Goal: Transaction & Acquisition: Purchase product/service

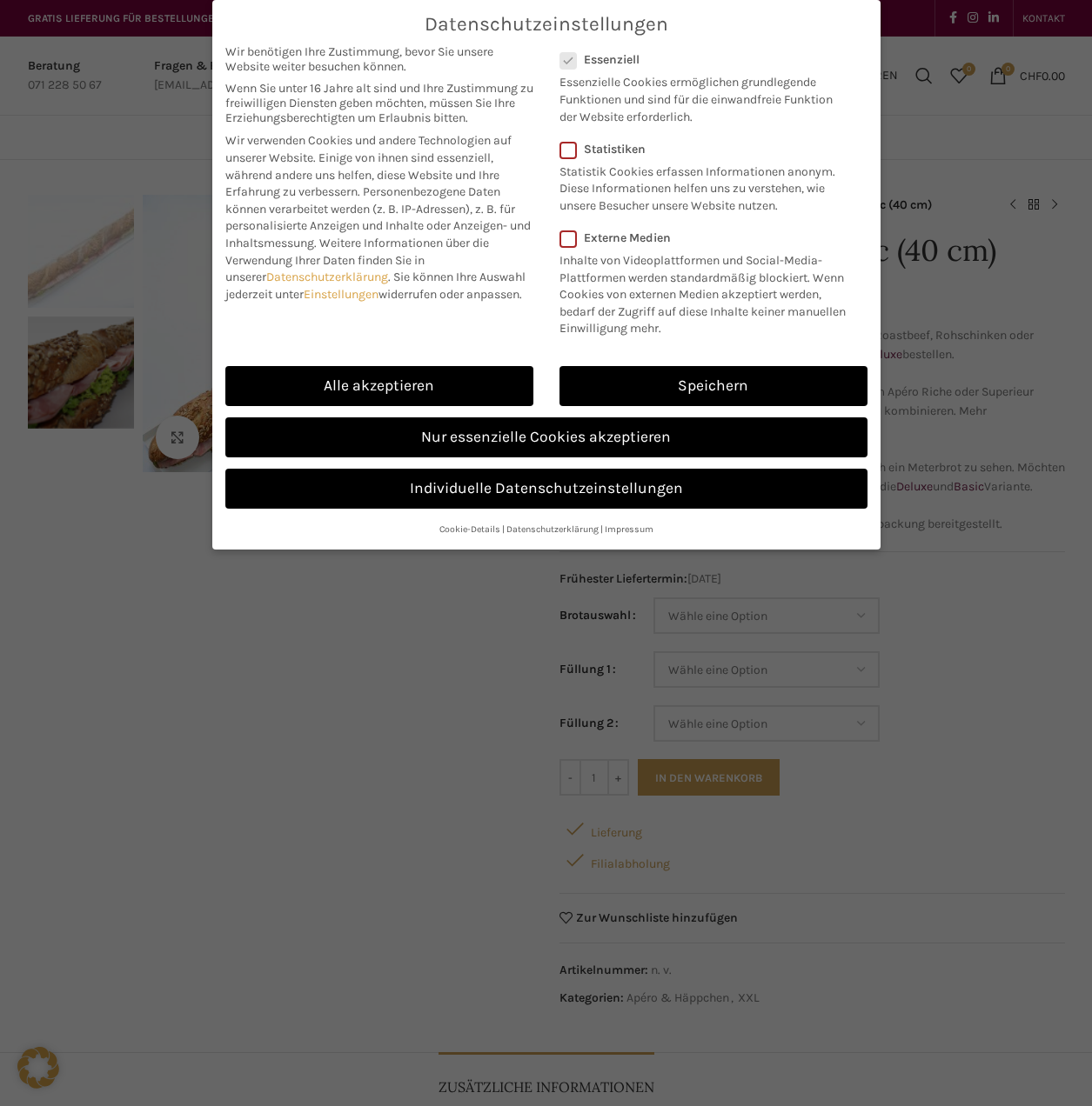
click at [386, 384] on link "Alle akzeptieren" at bounding box center [379, 387] width 308 height 40
checkbox input "true"
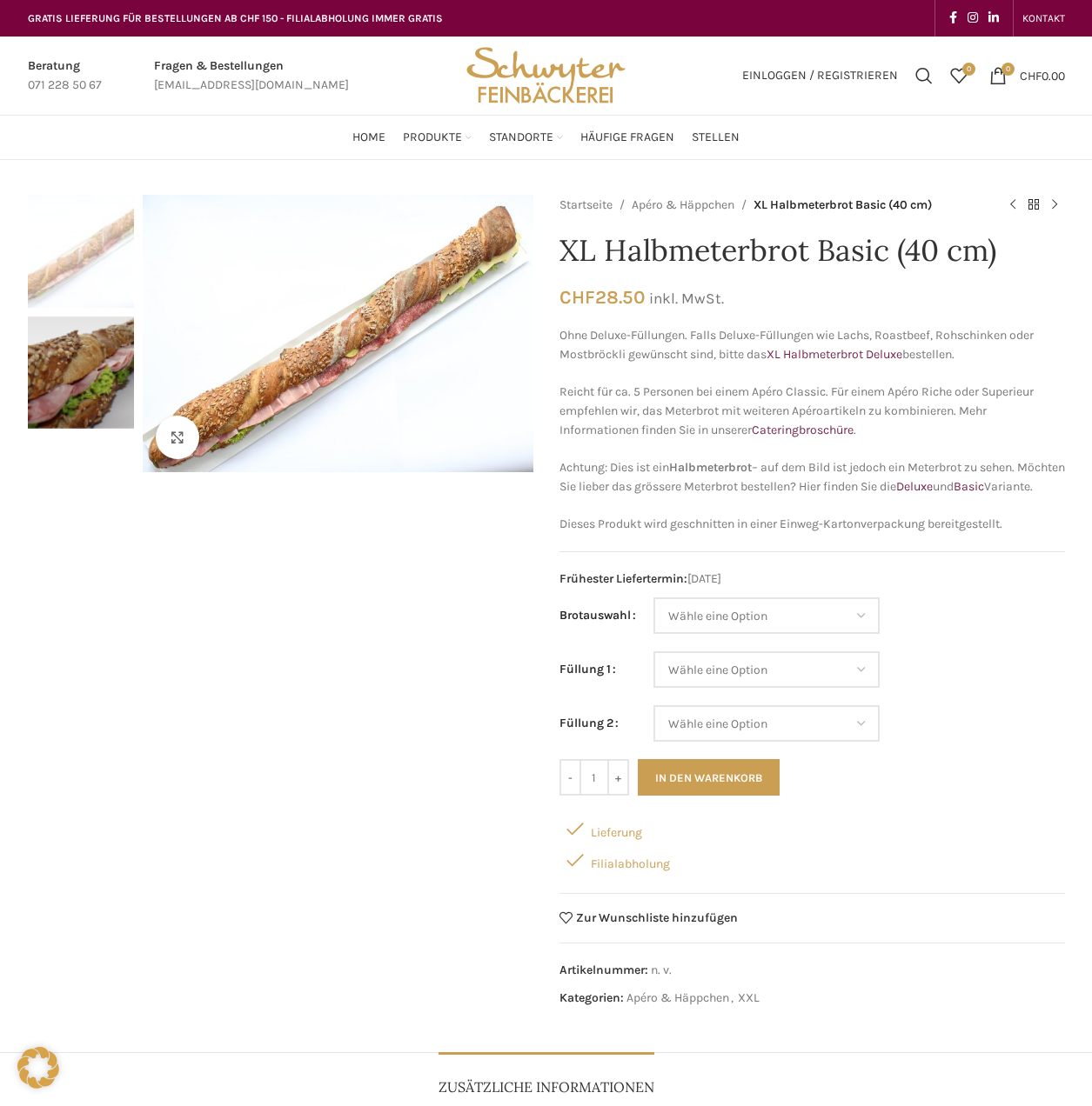
click at [920, 72] on span "Suchen" at bounding box center [924, 76] width 17 height 17
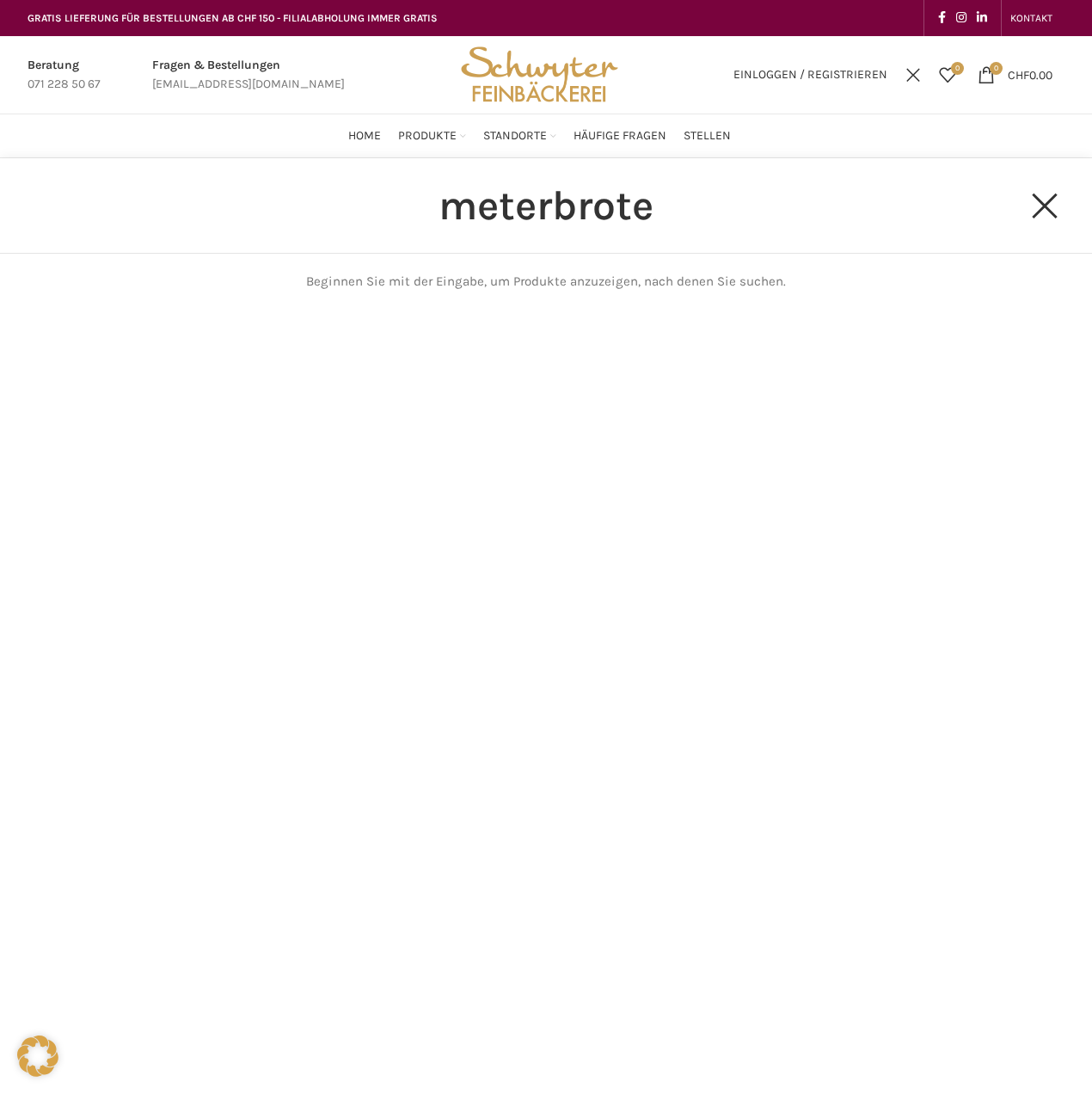
type input "meterbrote"
click button "Search" at bounding box center [0, 0] width 0 height 0
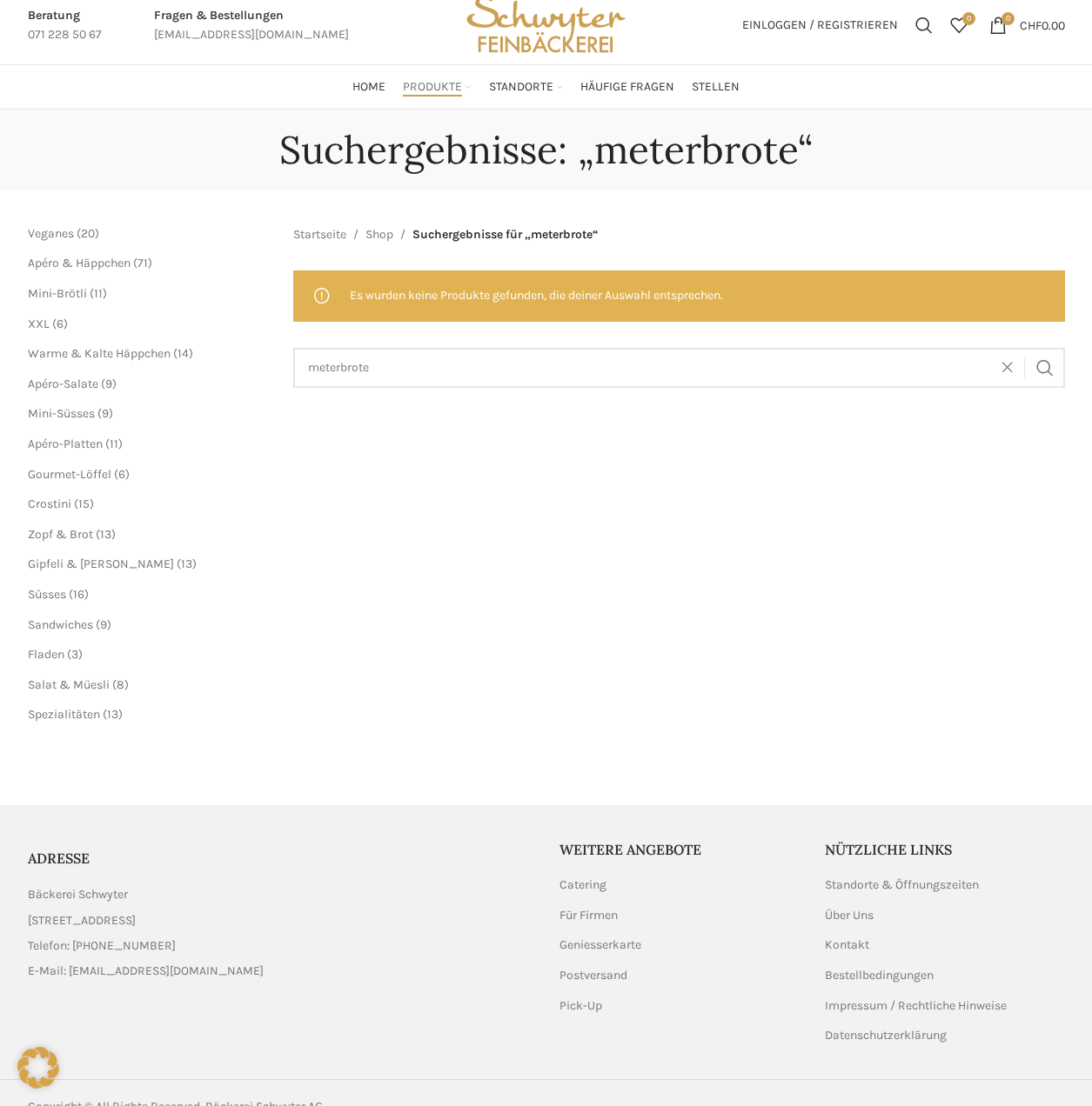
scroll to position [78, 0]
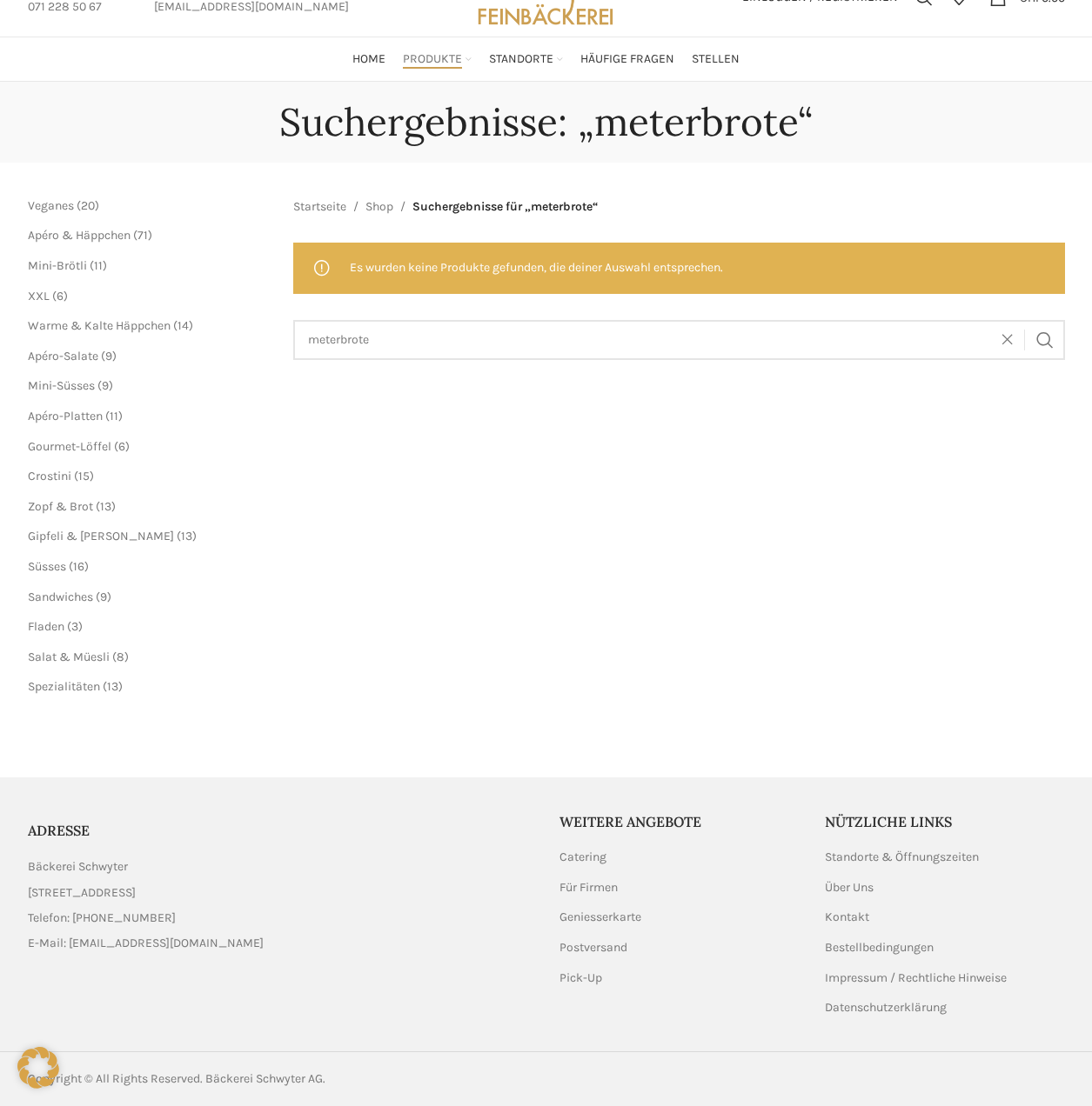
click at [35, 296] on span "XXL" at bounding box center [38, 295] width 22 height 14
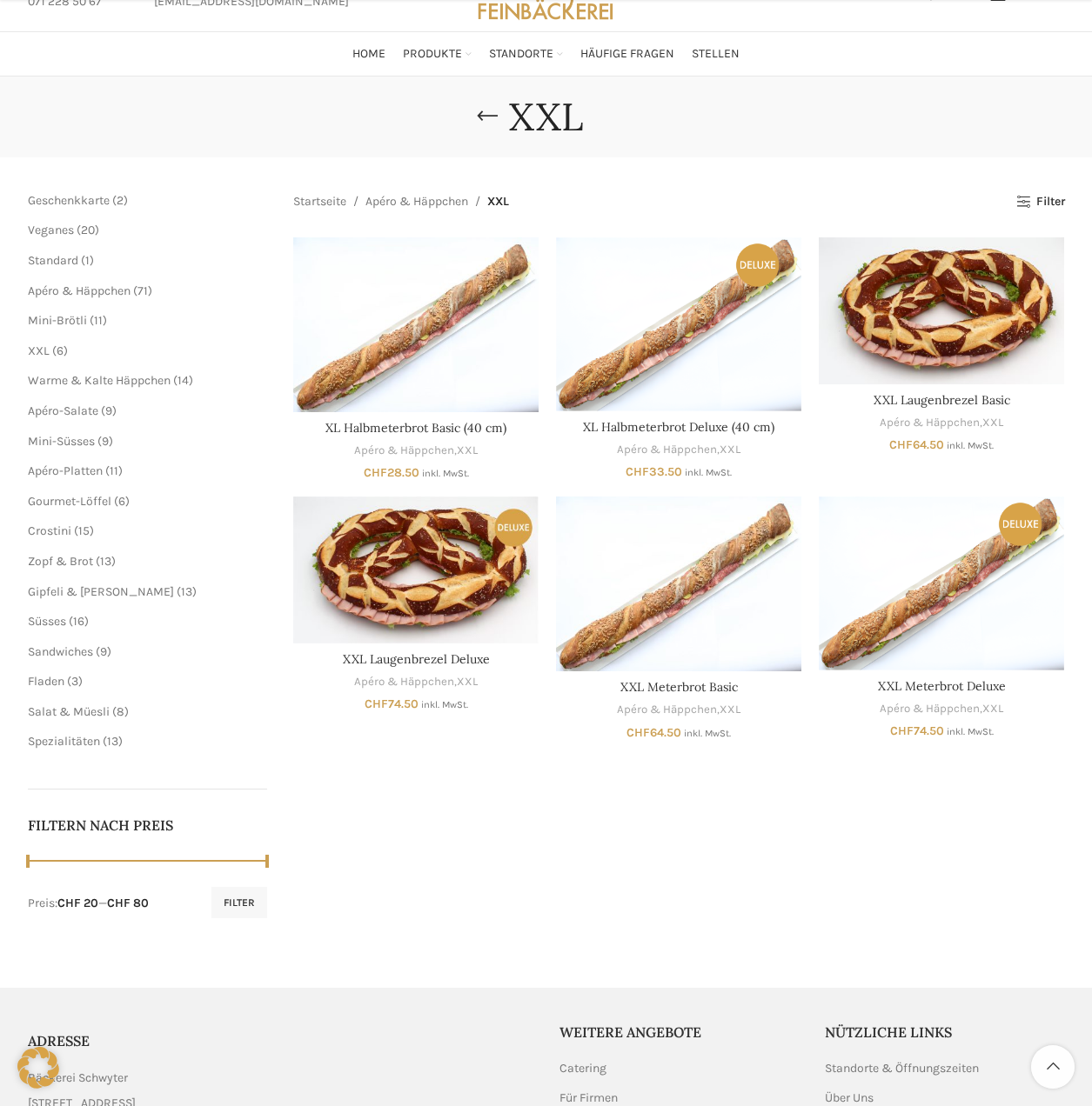
scroll to position [294, 0]
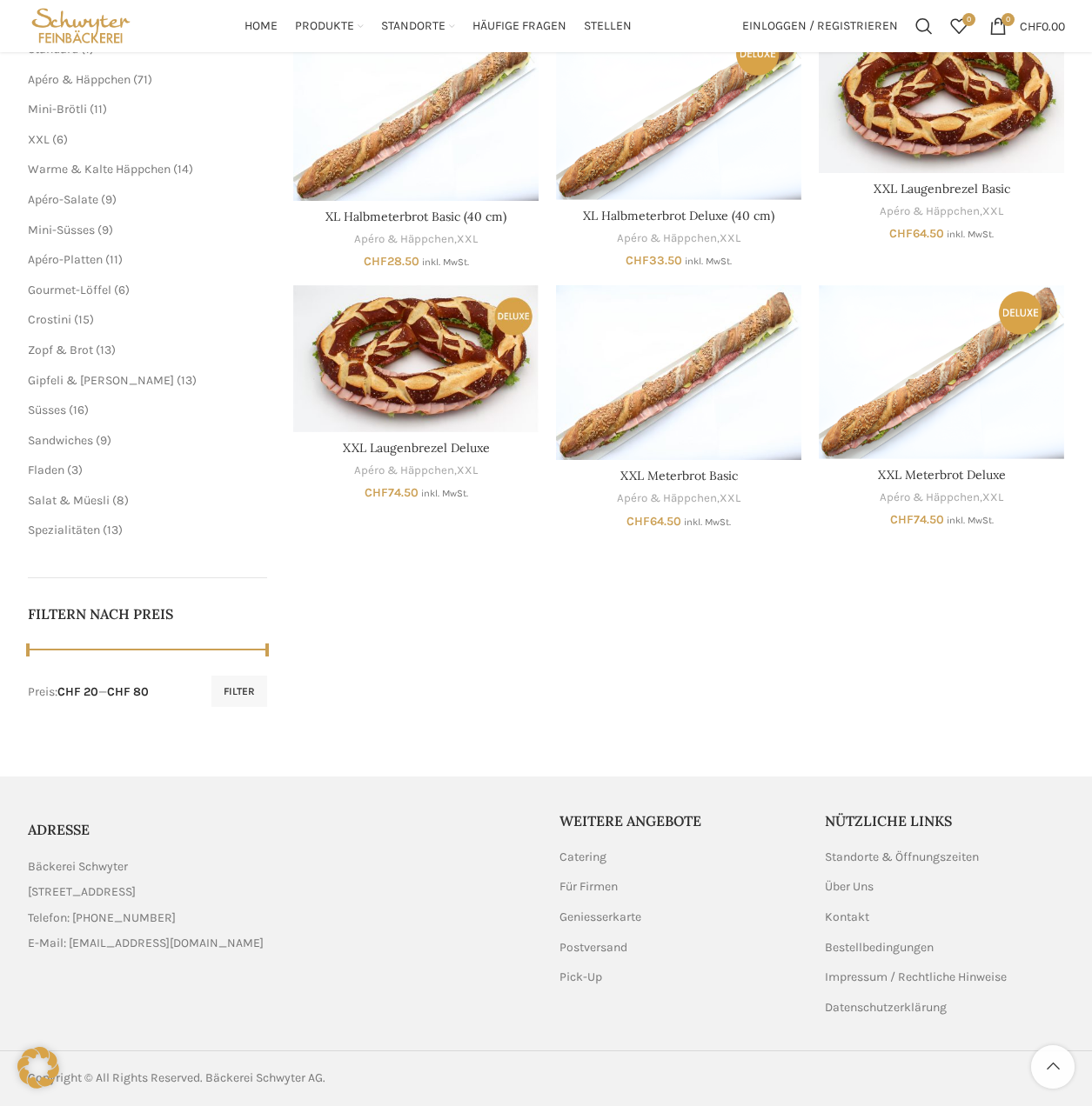
click at [636, 365] on img "XXL Meterbrot Basic" at bounding box center [678, 373] width 245 height 175
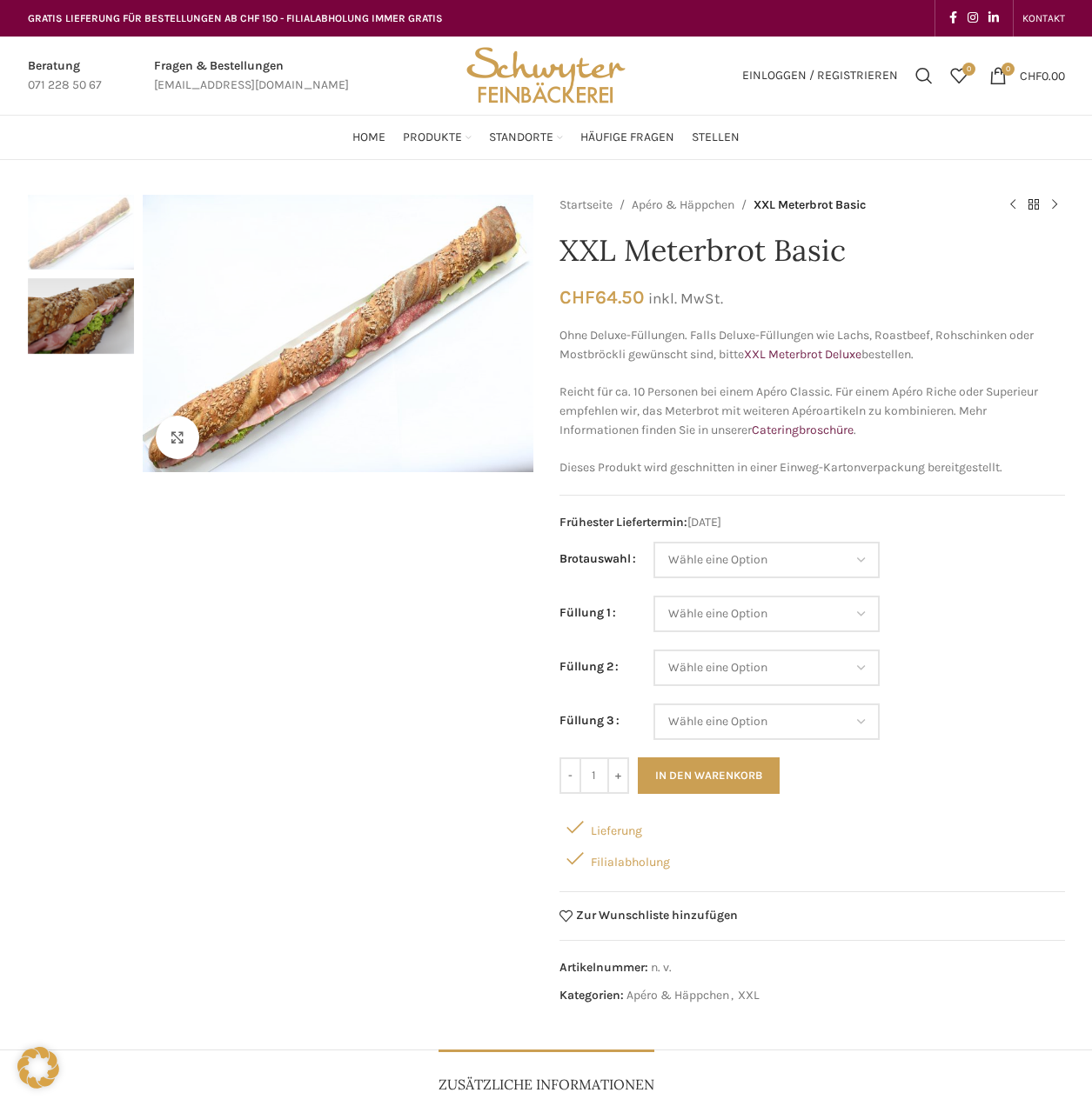
click at [516, 346] on div "Next slide" at bounding box center [537, 334] width 43 height 43
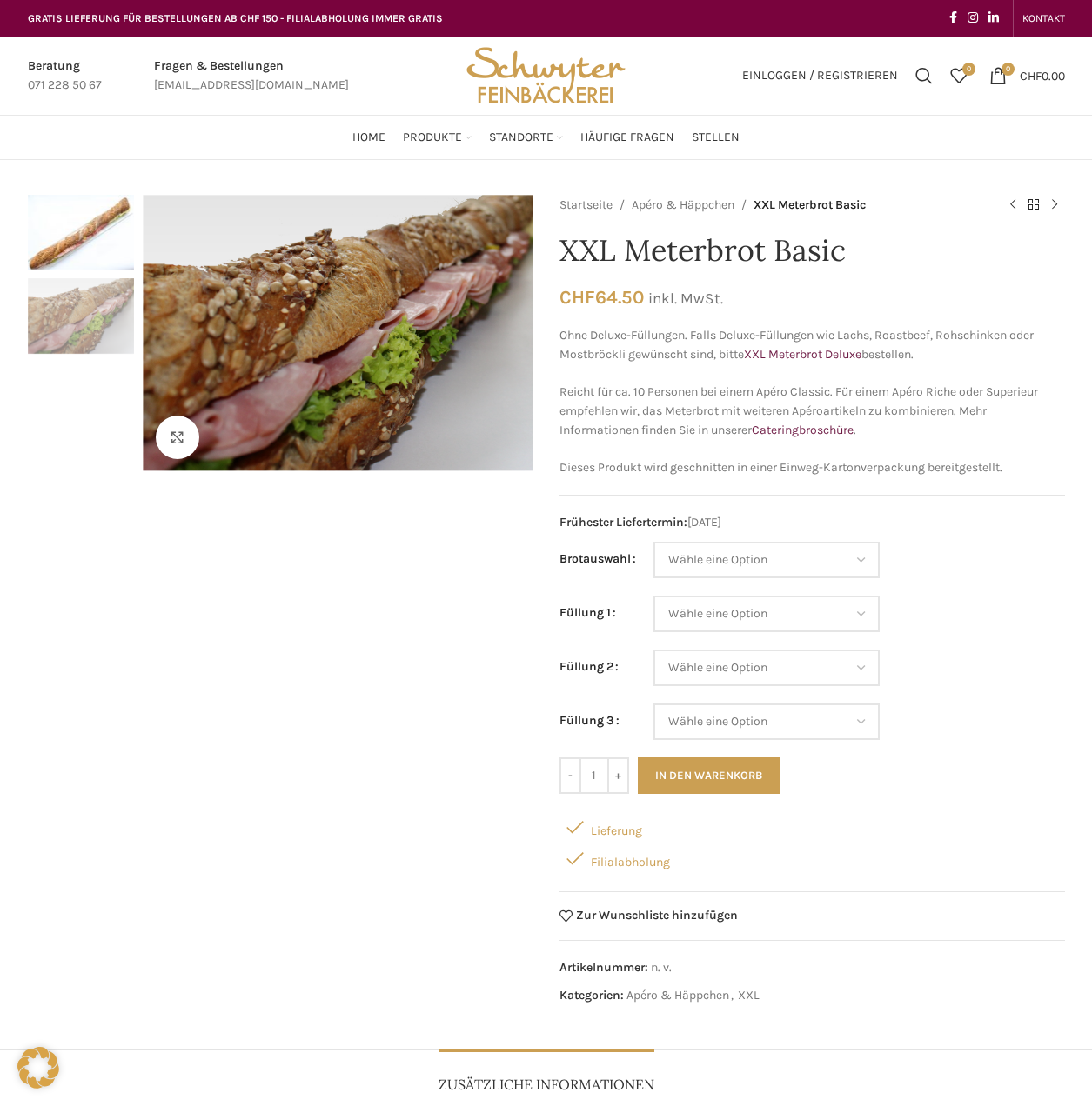
click at [516, 346] on div "Next slide" at bounding box center [537, 334] width 43 height 43
click at [857, 545] on select "Wähle eine Option Baguette Paillasse dunkel Paillasse knusper (Bild) Laugenbagu…" at bounding box center [766, 560] width 226 height 37
click at [653, 541] on select "Wähle eine Option Baguette Paillasse dunkel Paillasse knusper (Bild) Laugenbagu…" at bounding box center [766, 560] width 226 height 37
select select "Paillasse knusper (Bild)"
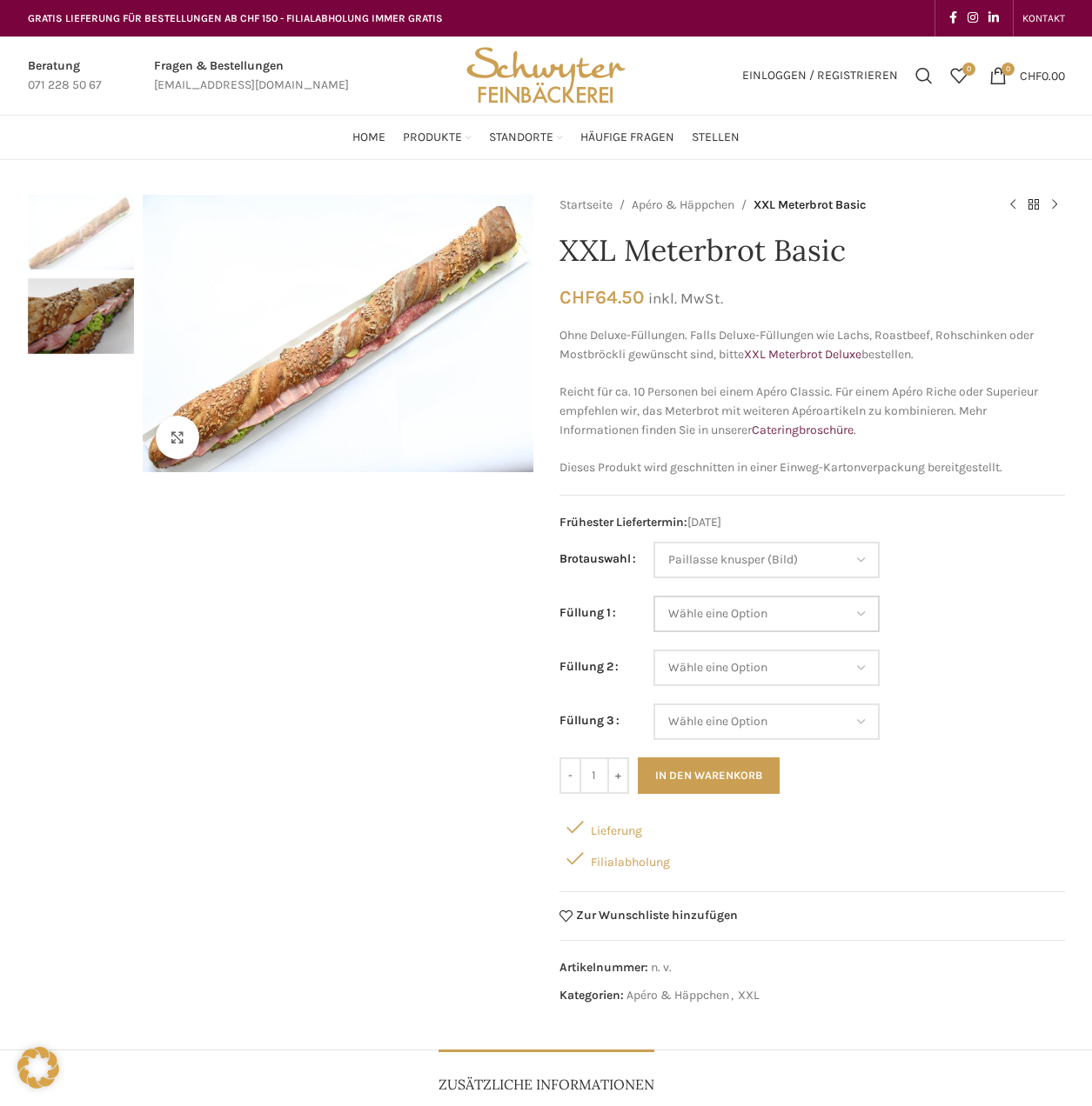
click at [768, 614] on select "Wähle eine Option Salami Schinken Fleischkäse Trutenschinken Appenzellerkäse Gr…" at bounding box center [766, 614] width 226 height 37
select select "Gruyère"
click at [653, 595] on select "Wähle eine Option Salami Schinken Fleischkäse Trutenschinken Appenzellerkäse Gr…" at bounding box center [766, 614] width 226 height 37
select select "Paillasse knusper (Bild)"
select select "Gruyère"
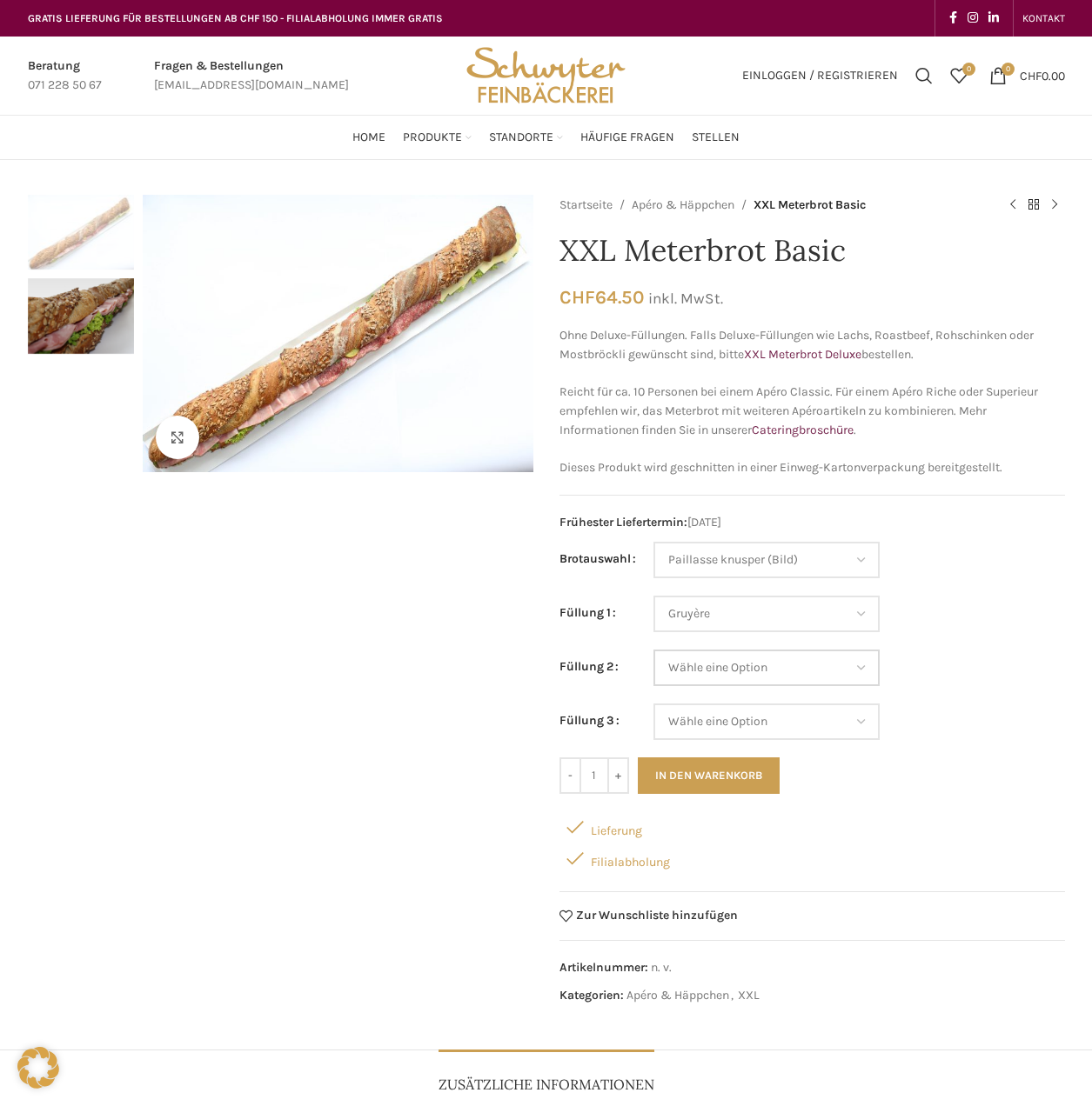
click at [864, 658] on select "Wähle eine Option Salami Schinken Fleischkäse Trutenschinken Appenzellerkäse Gr…" at bounding box center [766, 667] width 226 height 37
select select "Thonmasse"
click at [653, 649] on select "Wähle eine Option Salami Schinken Fleischkäse Trutenschinken Appenzellerkäse Gr…" at bounding box center [766, 667] width 226 height 37
select select "Paillasse knusper (Bild)"
select select "Gruyère"
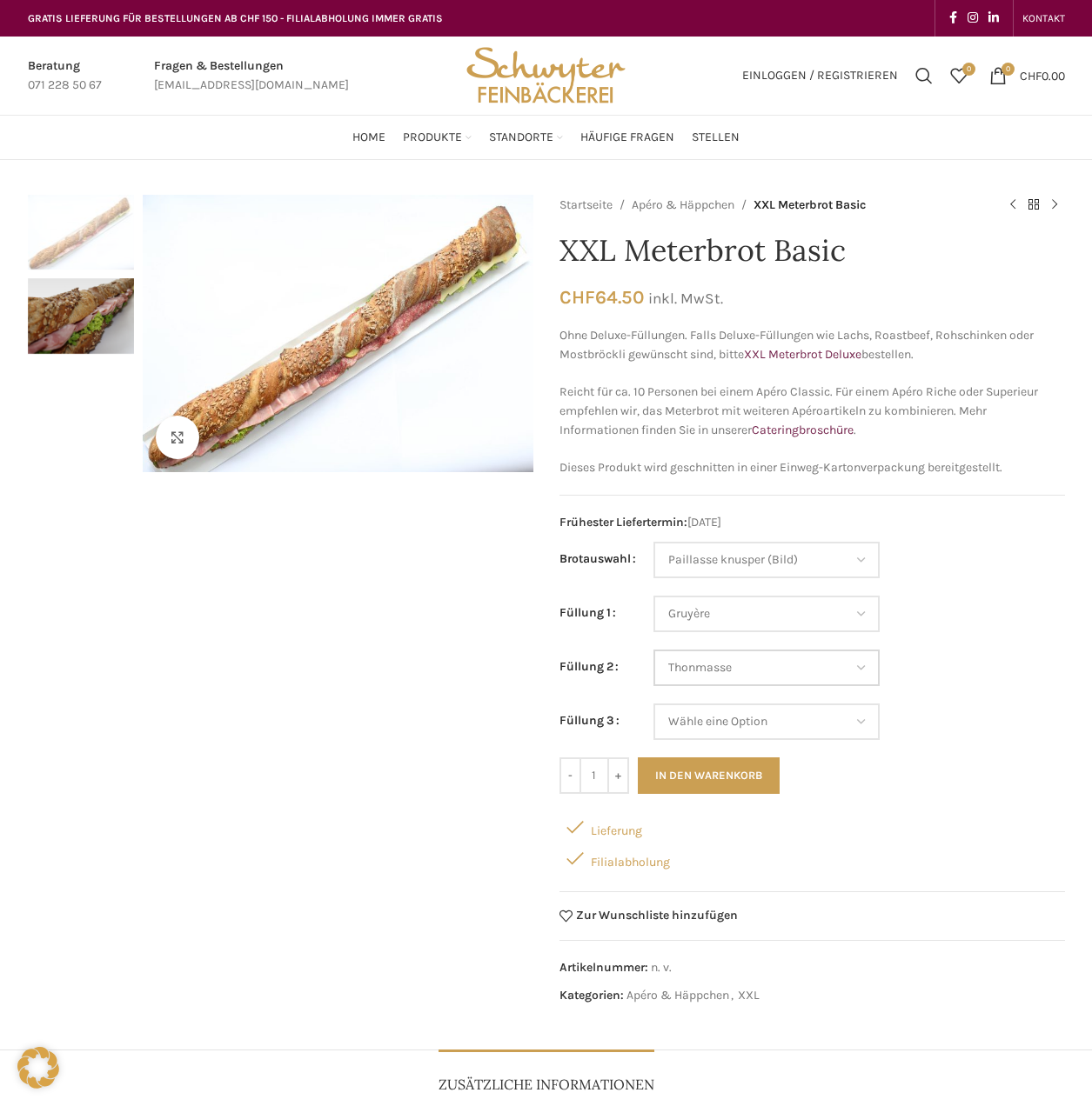
select select "Thonmasse"
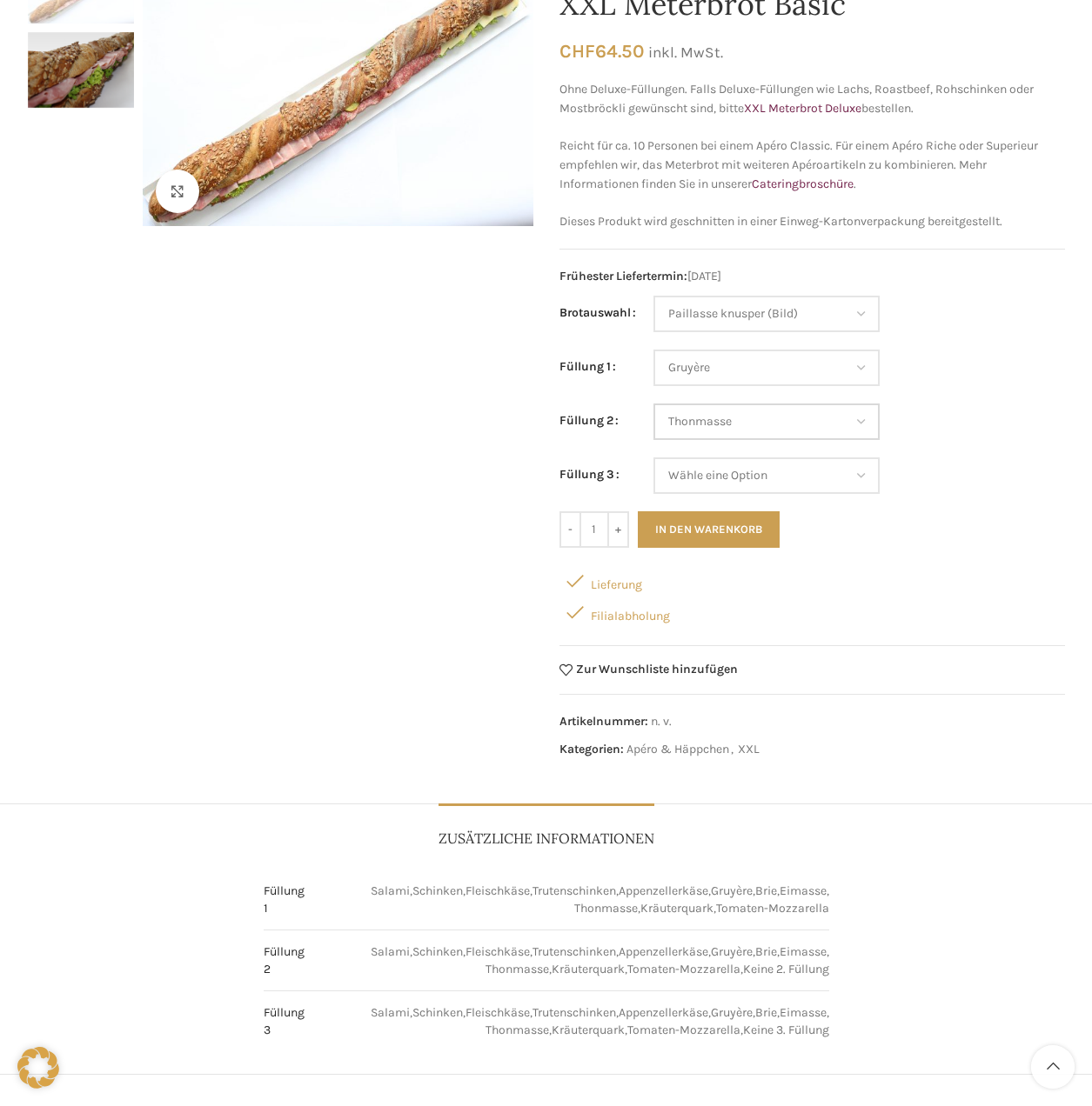
scroll to position [261, 0]
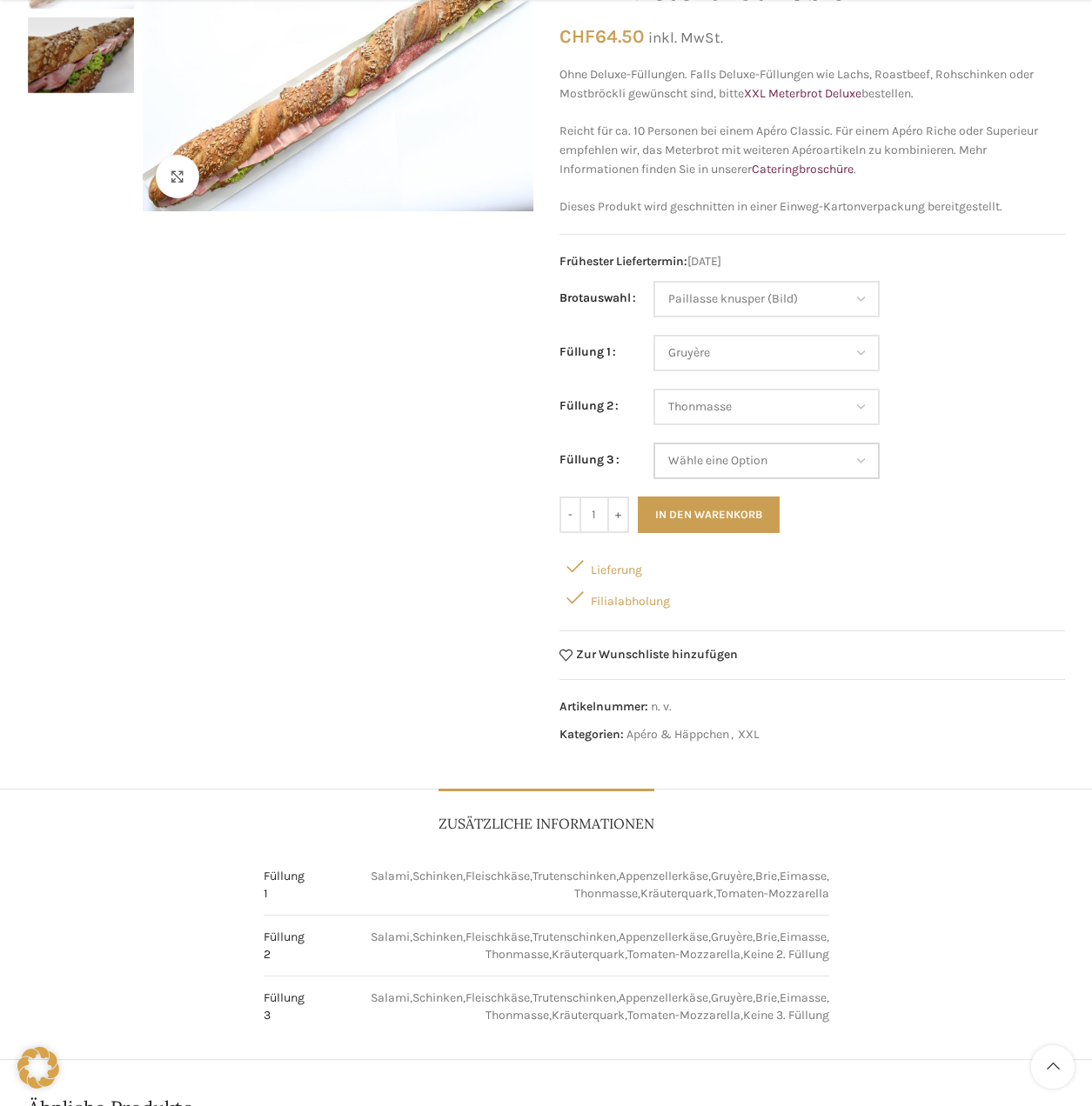
click at [862, 458] on select "Wähle eine Option Salami Schinken Fleischkäse Trutenschinken Appenzellerkäse Gr…" at bounding box center [766, 461] width 226 height 37
select select "Brie"
click at [653, 442] on select "Wähle eine Option Salami Schinken Fleischkäse Trutenschinken Appenzellerkäse Gr…" at bounding box center [766, 461] width 226 height 37
select select "Paillasse knusper (Bild)"
select select "Gruyère"
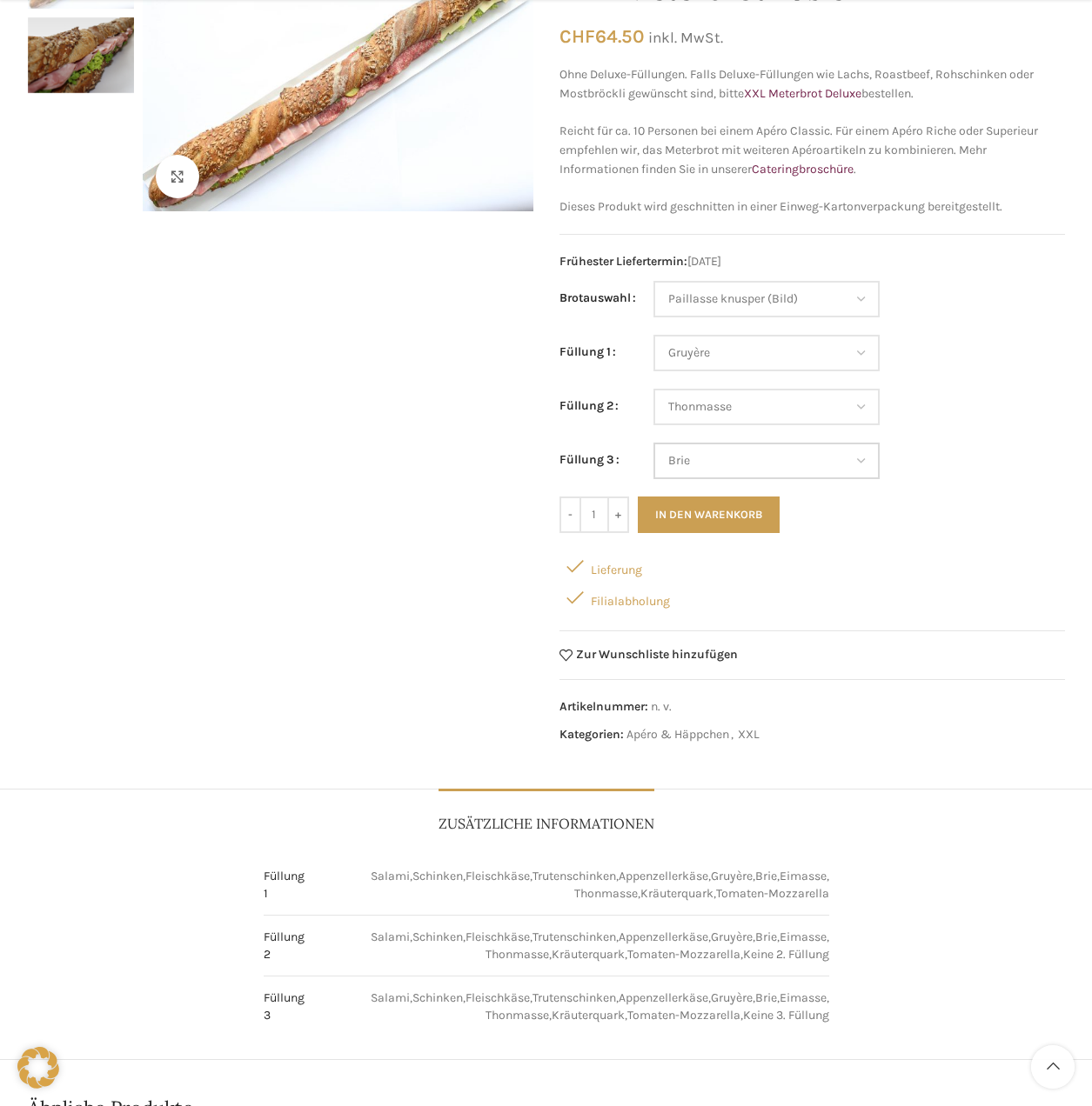
select select "Thonmasse"
select select "Brie"
click at [924, 485] on form "Brotauswahl [PERSON_NAME] eine Option Baguette Paillasse [PERSON_NAME] Paillass…" at bounding box center [811, 407] width 505 height 252
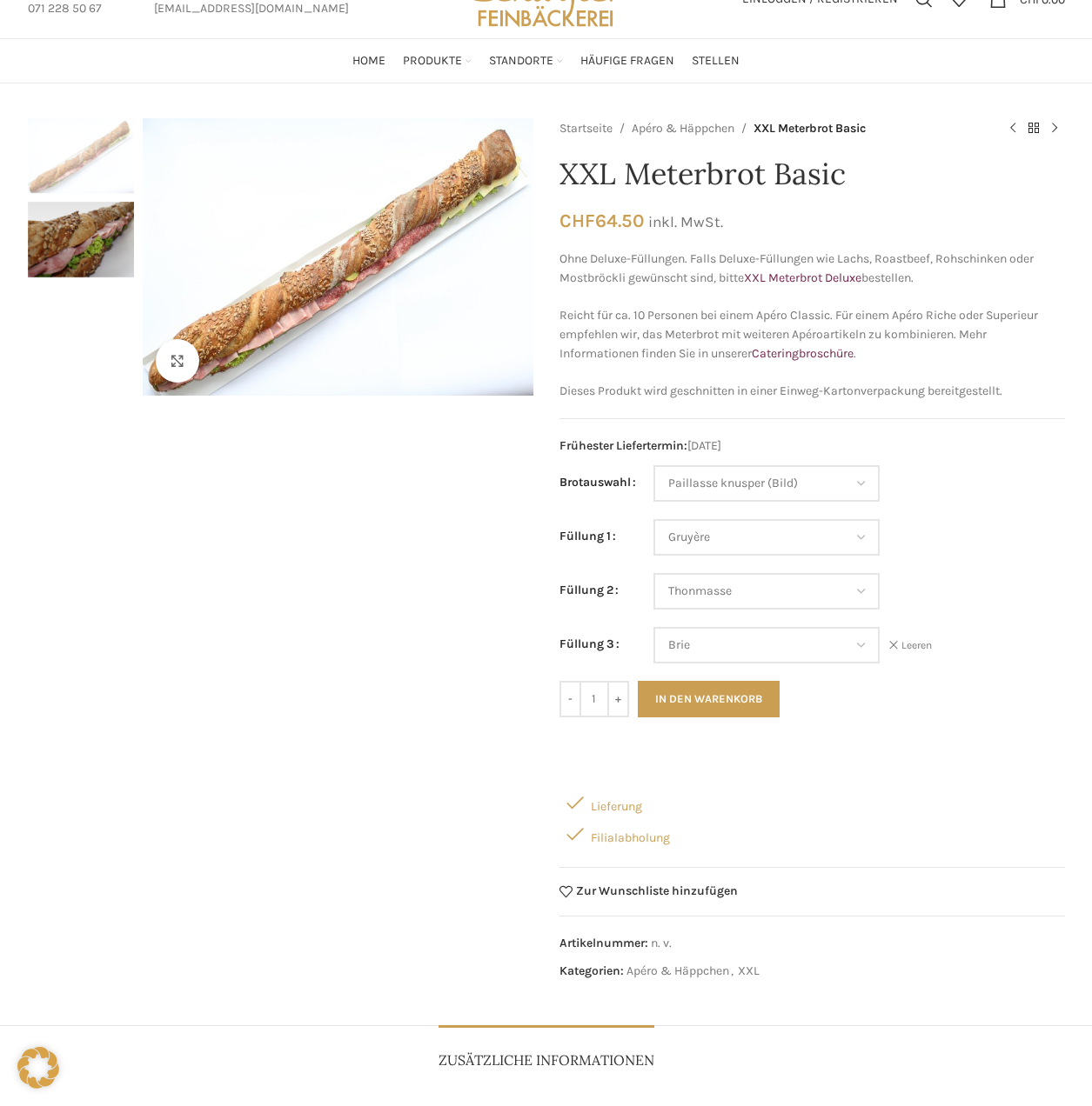
scroll to position [0, 0]
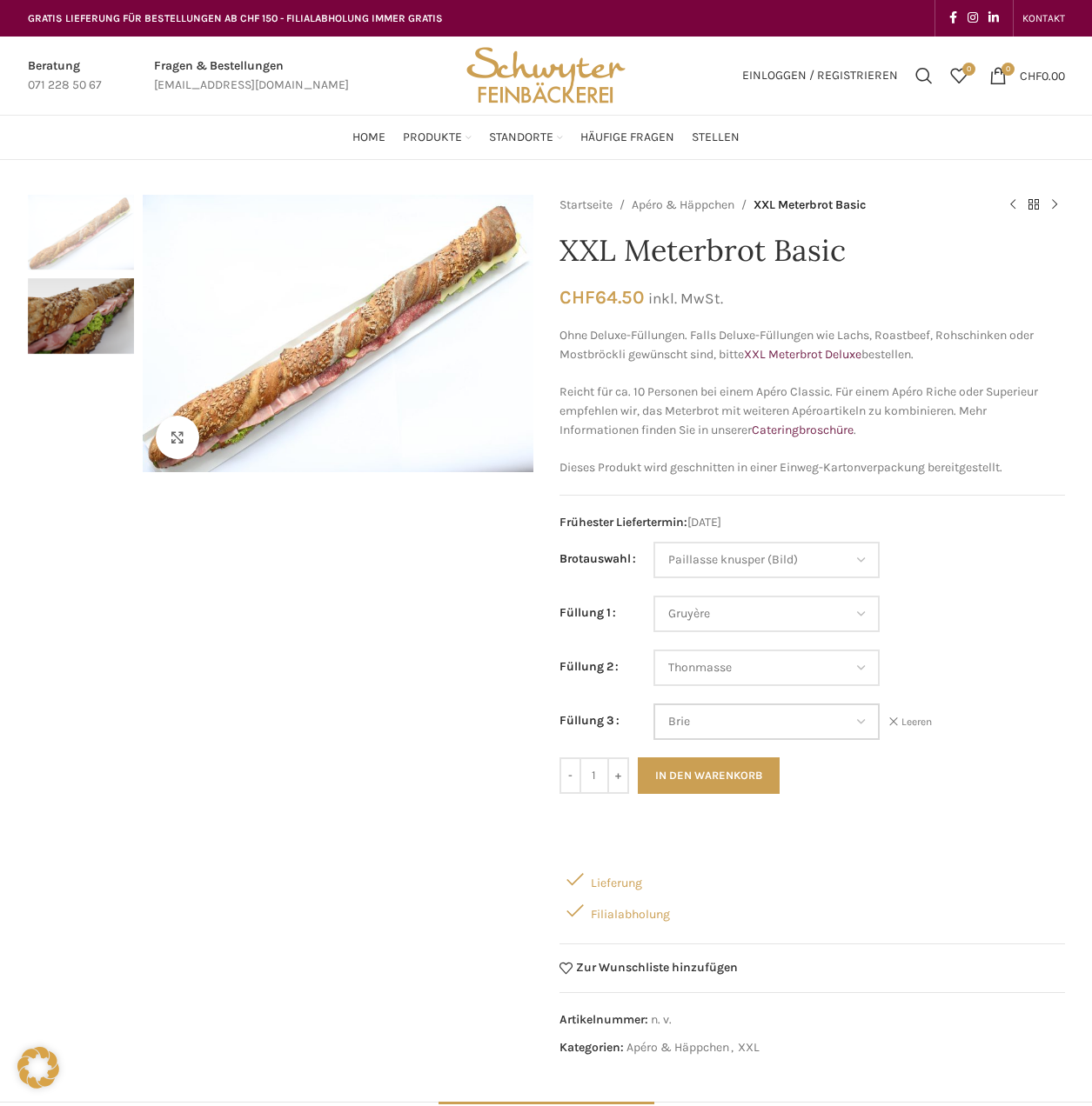
click at [857, 717] on select "Wähle eine Option Salami Schinken Fleischkäse Trutenschinken Appenzellerkäse Gr…" at bounding box center [766, 721] width 226 height 37
click at [973, 605] on td "Wähle eine Option Salami Schinken Fleischkäse Trutenschinken Appenzellerkäse Gr…" at bounding box center [859, 622] width 412 height 54
